Goal: Task Accomplishment & Management: Use online tool/utility

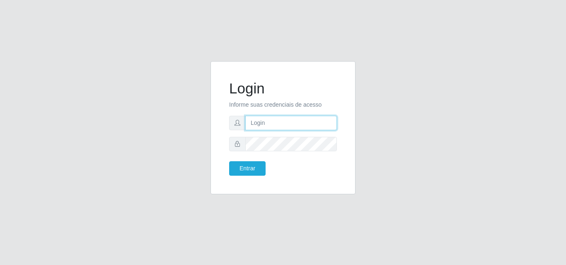
click at [286, 127] on input "text" at bounding box center [291, 123] width 92 height 14
click at [286, 127] on input "a" at bounding box center [291, 123] width 92 height 14
type input "ariel.jardim@atacadovem.com.br"
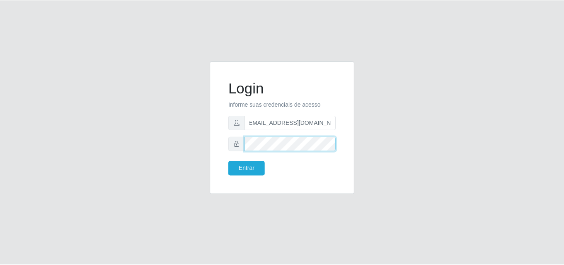
scroll to position [0, 0]
click at [229, 161] on button "Entrar" at bounding box center [247, 168] width 36 height 14
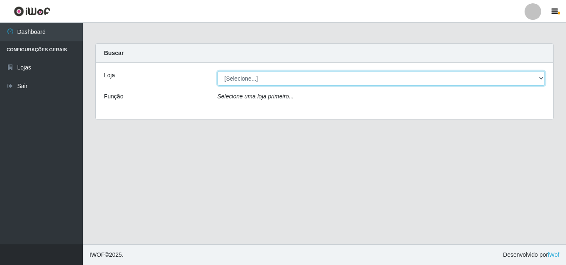
click at [305, 82] on select "[Selecione...] Atacado Vem - Loja 31 [GEOGRAPHIC_DATA]" at bounding box center [381, 78] width 328 height 14
select select "437"
click at [217, 71] on select "[Selecione...] Atacado Vem - Loja 31 [GEOGRAPHIC_DATA]" at bounding box center [381, 78] width 328 height 14
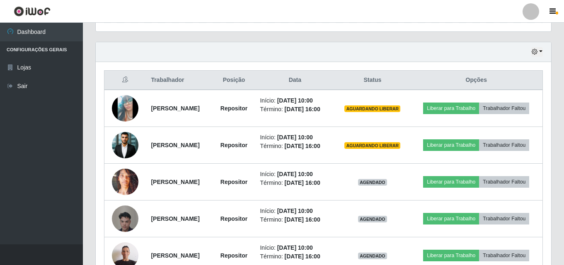
scroll to position [273, 0]
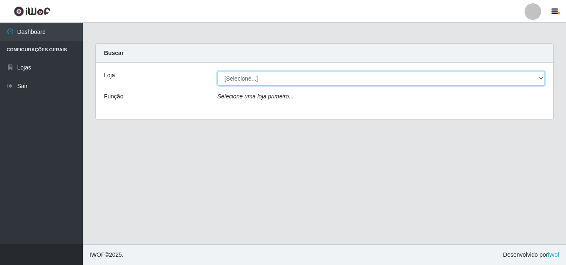
drag, startPoint x: 0, startPoint y: 0, endPoint x: 435, endPoint y: 77, distance: 441.9
click at [435, 77] on select "[Selecione...] Atacado Vem - Loja 31 [GEOGRAPHIC_DATA]" at bounding box center [381, 78] width 328 height 14
select select "437"
click at [217, 71] on select "[Selecione...] Atacado Vem - Loja 31 [GEOGRAPHIC_DATA]" at bounding box center [381, 78] width 328 height 14
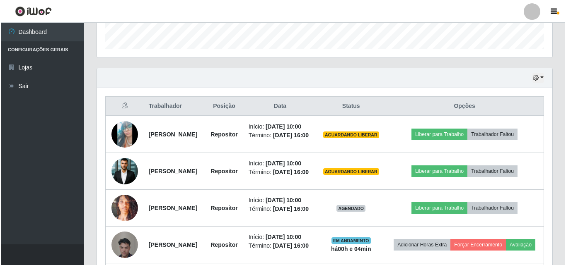
scroll to position [270, 0]
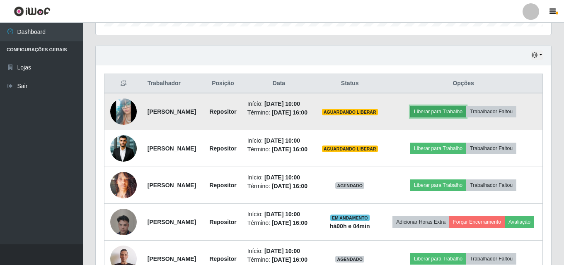
click at [466, 118] on button "Liberar para Trabalho" at bounding box center [438, 112] width 56 height 12
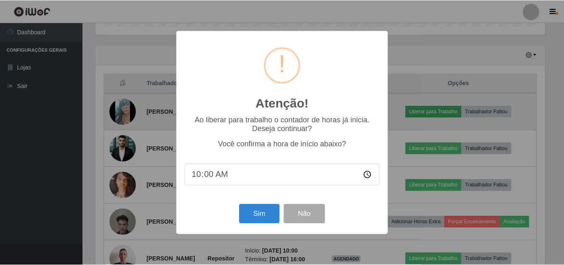
scroll to position [172, 451]
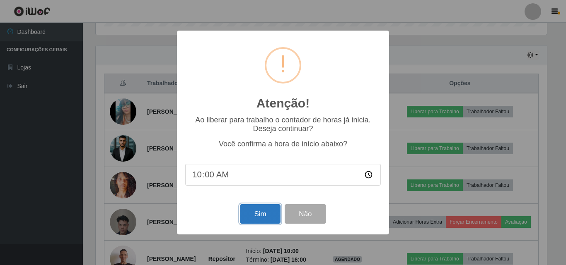
click at [253, 219] on button "Sim" at bounding box center [260, 214] width 40 height 19
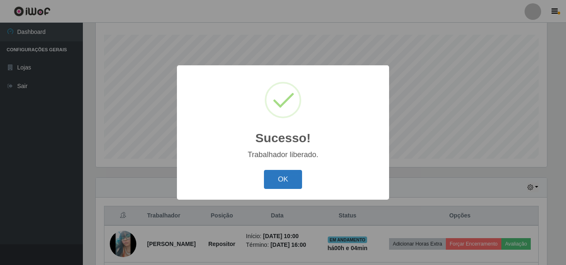
click at [293, 178] on button "OK" at bounding box center [283, 179] width 39 height 19
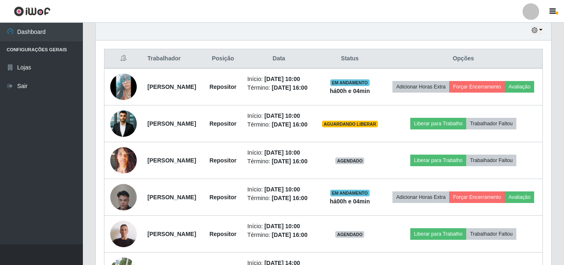
scroll to position [301, 0]
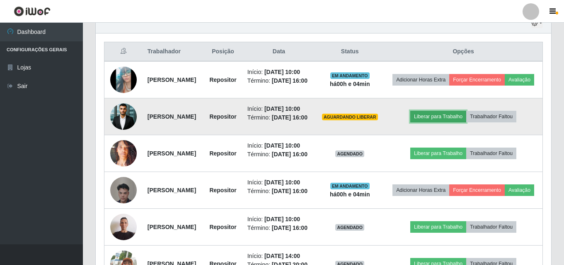
click at [466, 123] on button "Liberar para Trabalho" at bounding box center [438, 117] width 56 height 12
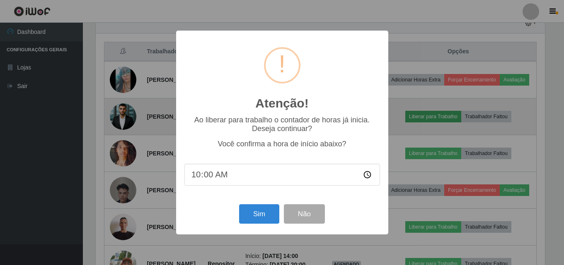
scroll to position [172, 451]
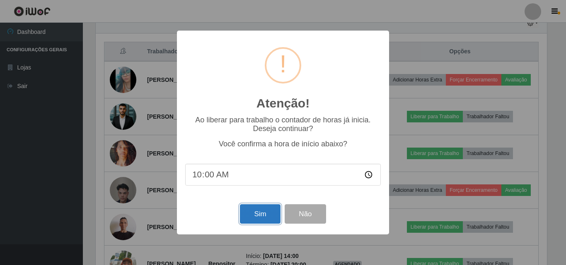
click at [262, 219] on button "Sim" at bounding box center [260, 214] width 40 height 19
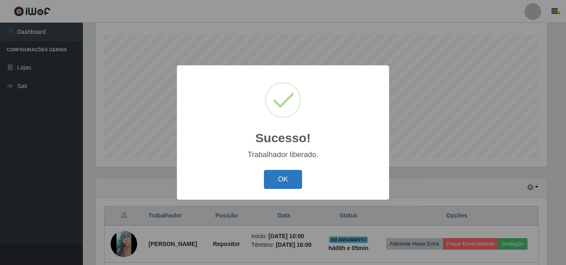
click at [287, 185] on button "OK" at bounding box center [283, 179] width 39 height 19
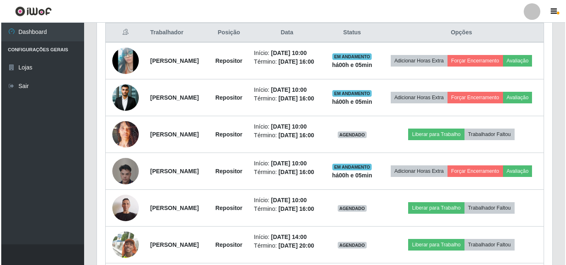
scroll to position [321, 0]
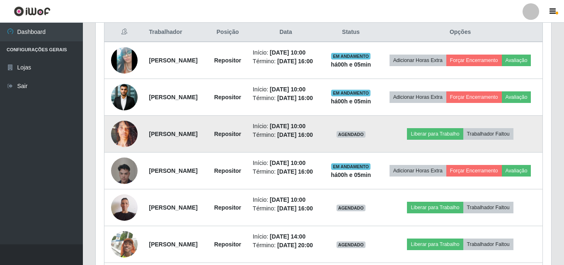
click at [127, 158] on img at bounding box center [124, 134] width 26 height 47
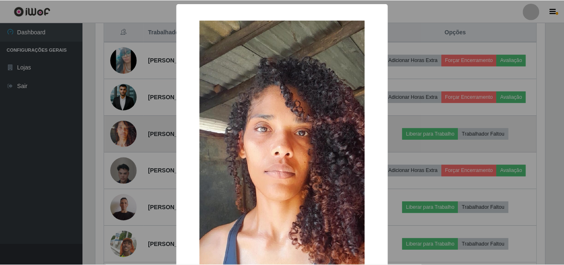
scroll to position [172, 451]
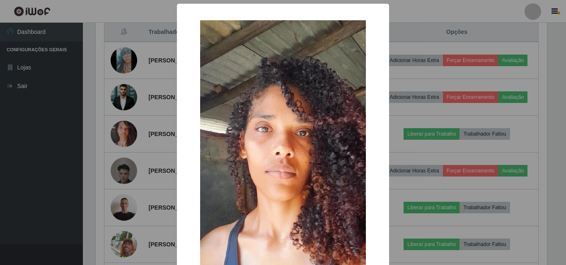
click at [456, 92] on div "× OK Cancel" at bounding box center [283, 132] width 566 height 265
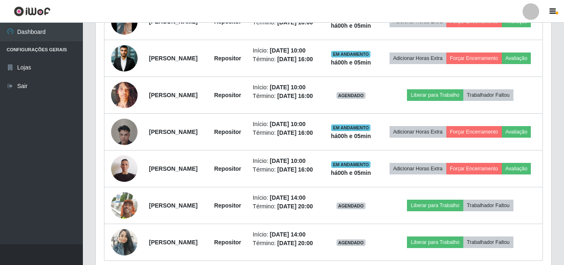
scroll to position [361, 0]
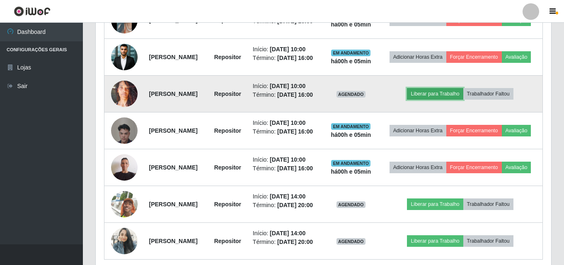
click at [462, 100] on button "Liberar para Trabalho" at bounding box center [435, 94] width 56 height 12
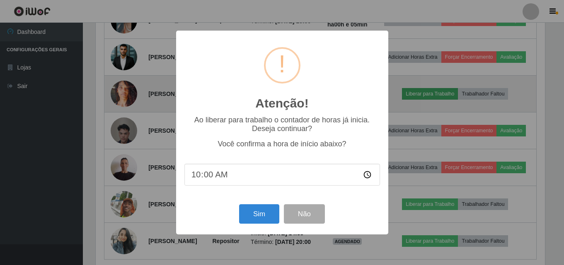
scroll to position [0, 0]
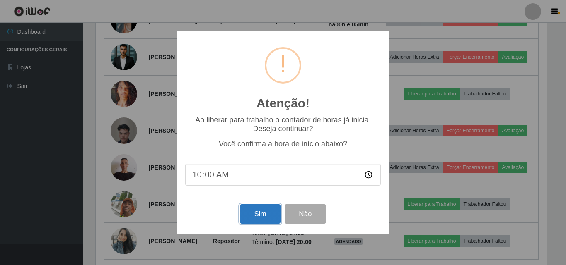
click at [263, 214] on button "Sim" at bounding box center [260, 214] width 40 height 19
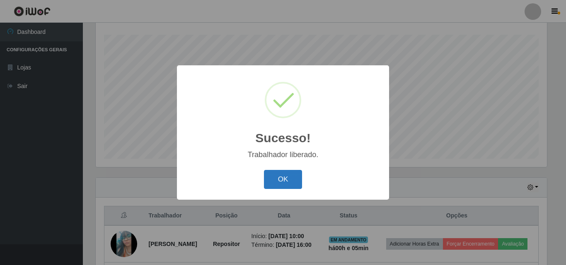
click at [279, 178] on button "OK" at bounding box center [283, 179] width 39 height 19
